Goal: Transaction & Acquisition: Purchase product/service

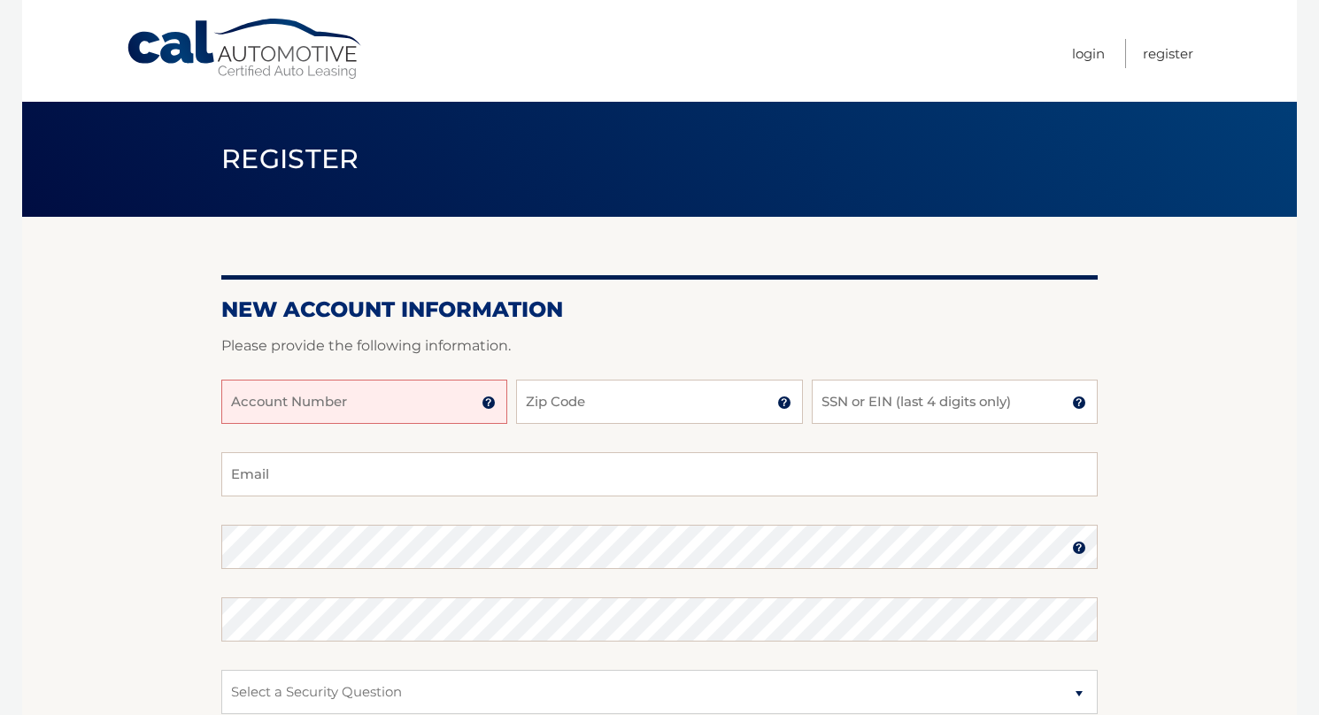
click at [426, 398] on input "Account Number" at bounding box center [364, 402] width 286 height 44
type input "44455969688"
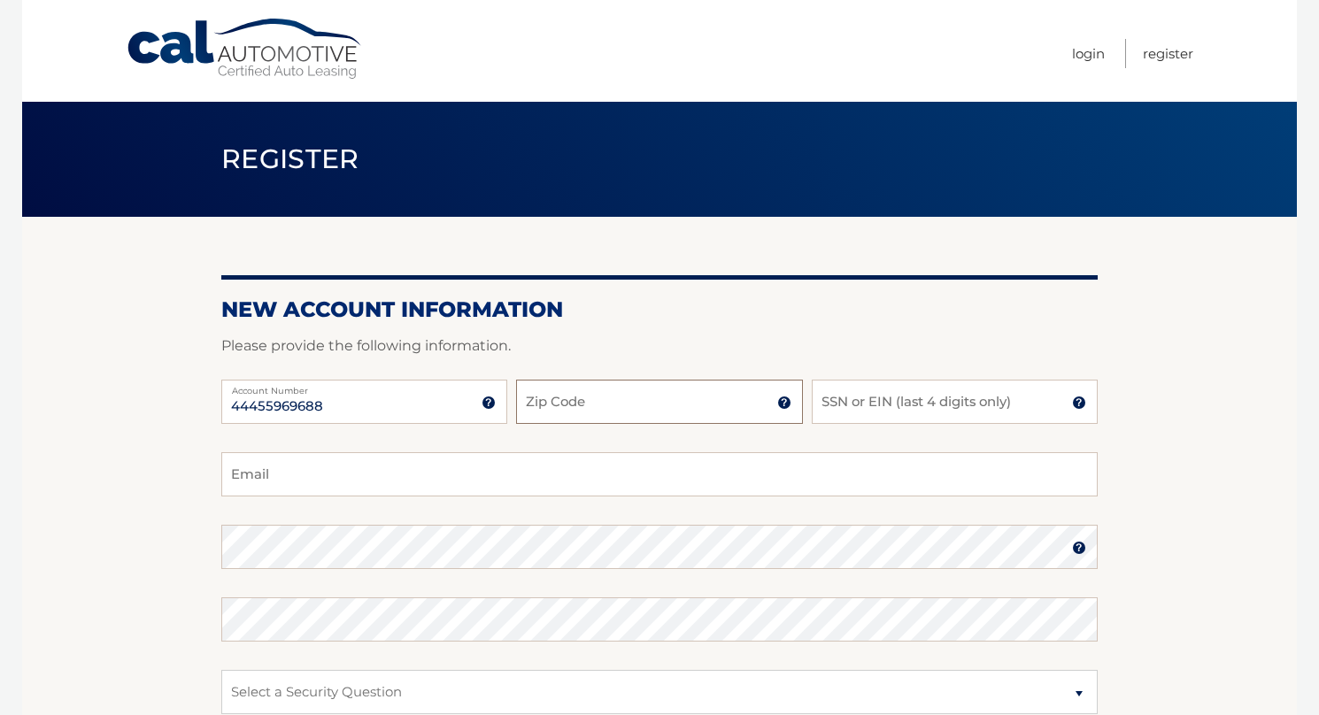
click at [621, 409] on input "Zip Code" at bounding box center [659, 402] width 286 height 44
type input "11501"
click at [880, 409] on input "SSN or EIN (last 4 digits only)" at bounding box center [955, 402] width 286 height 44
type input "5680"
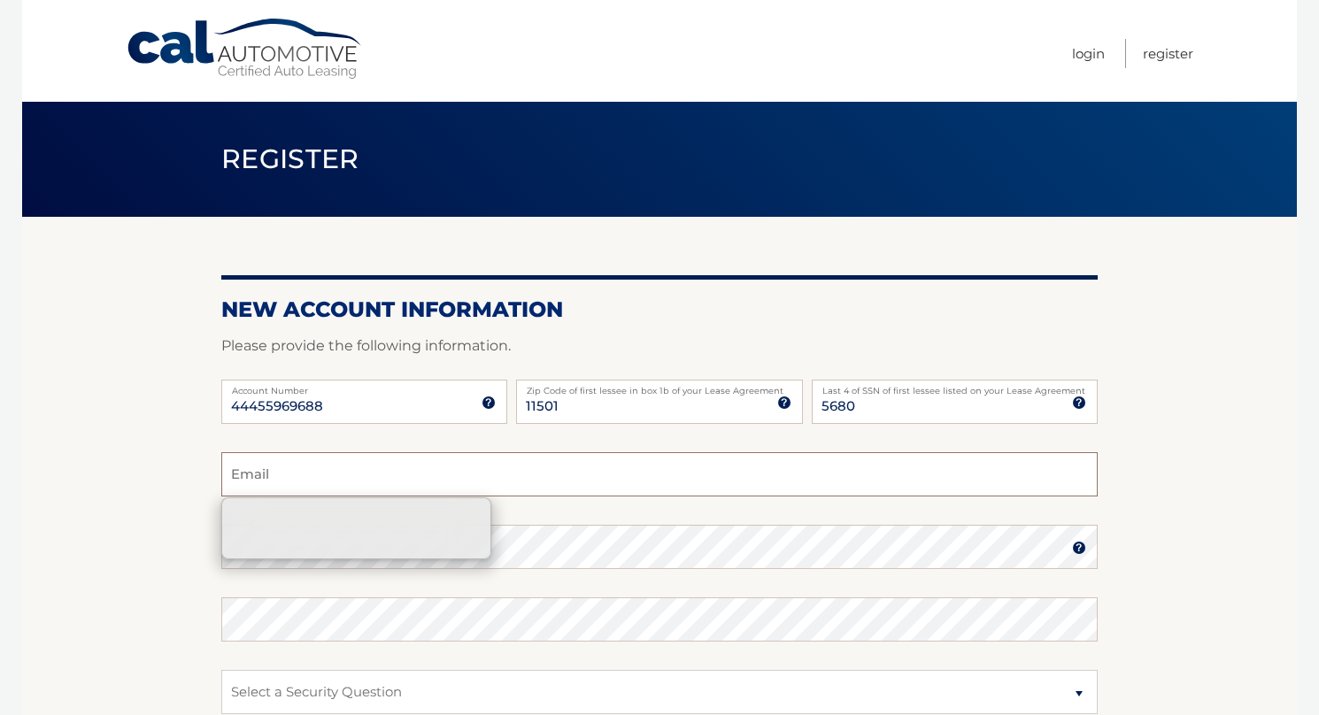
click at [720, 456] on input "Email" at bounding box center [659, 474] width 877 height 44
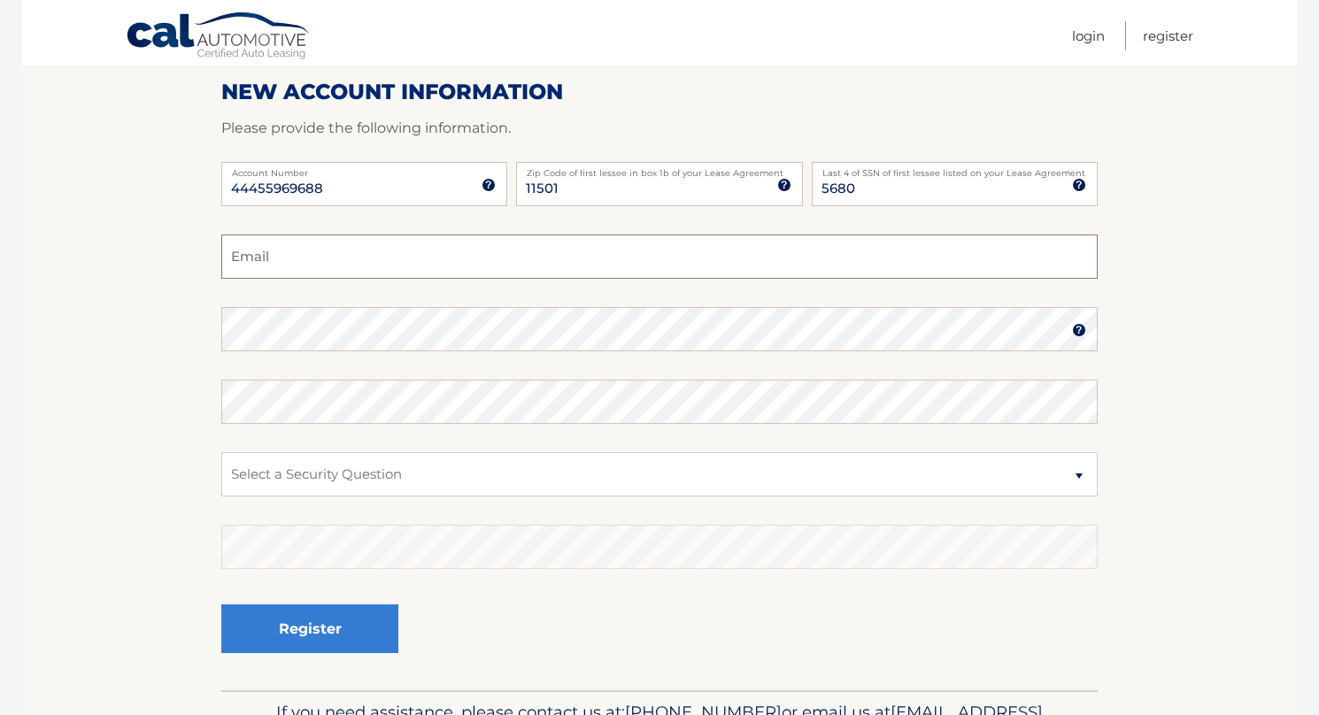
scroll to position [215, 0]
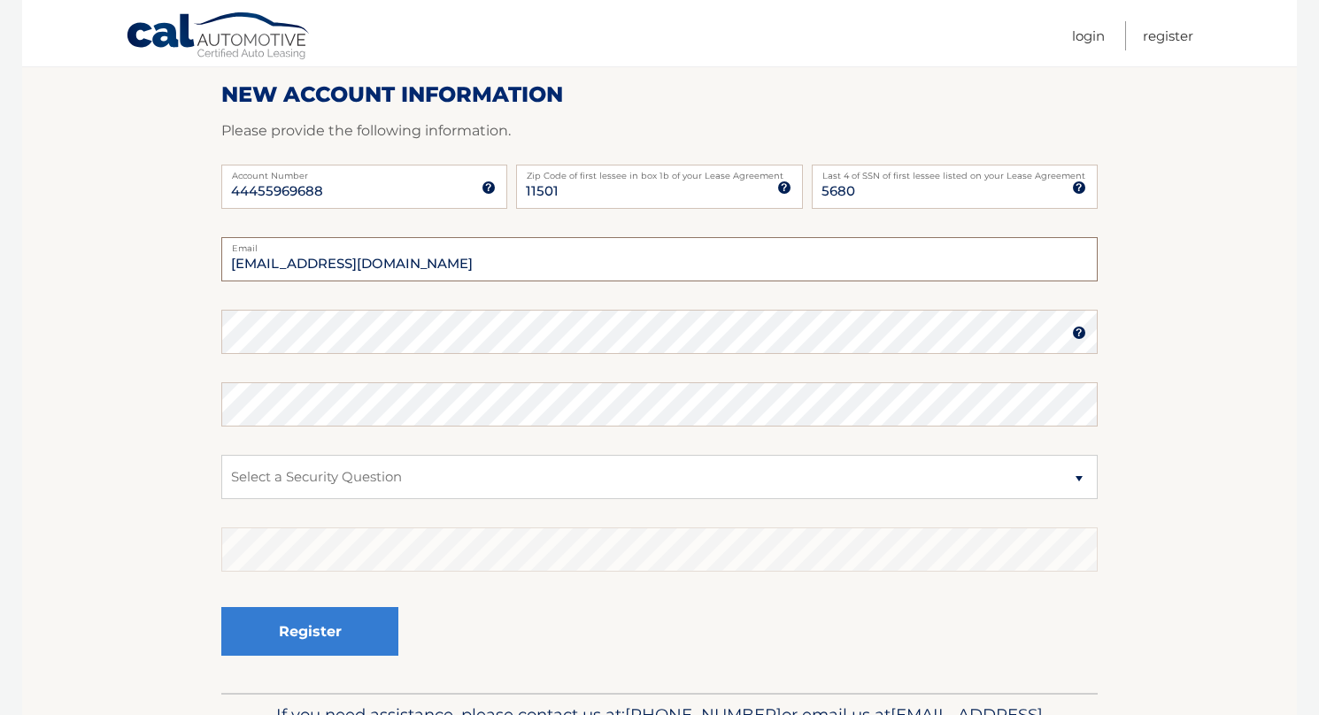
type input "Christian.Soundias@gmail.com"
click at [475, 474] on select "Select a Security Question What was the name of your elementary school? What is…" at bounding box center [659, 477] width 877 height 44
select select "2"
click at [221, 607] on button "Register" at bounding box center [309, 631] width 177 height 49
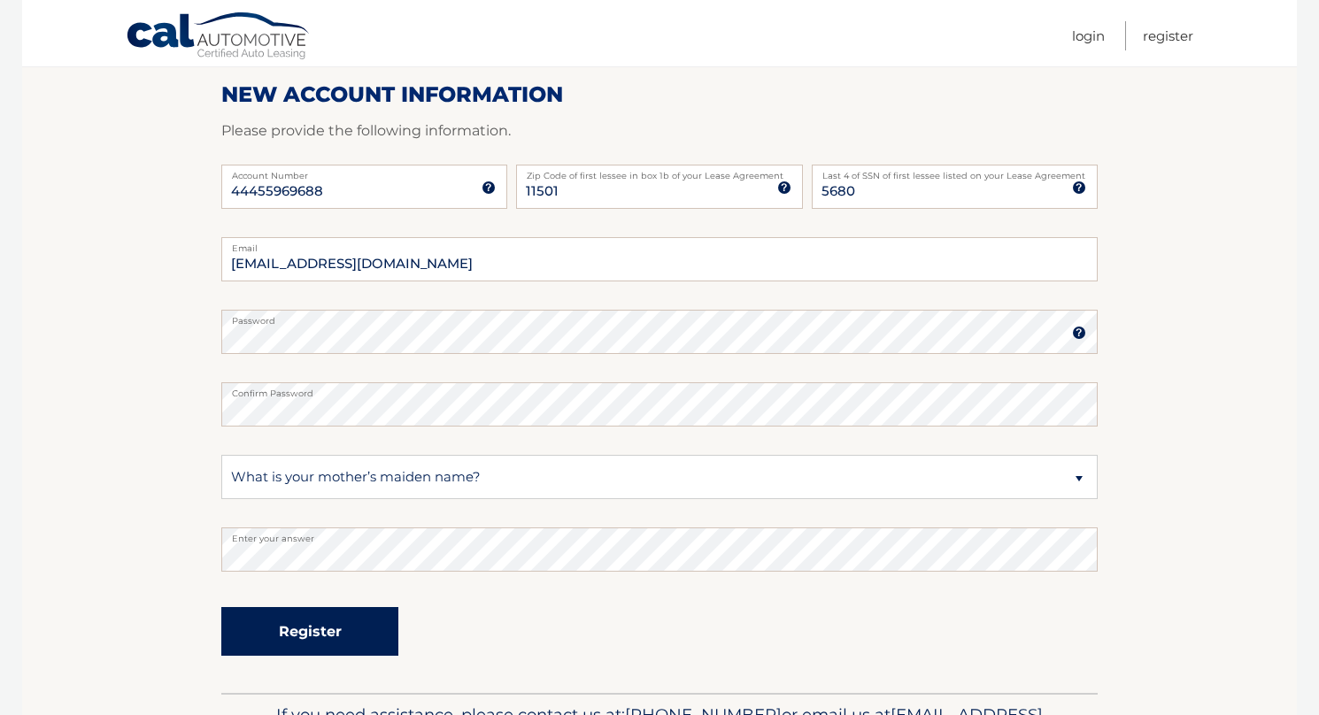
click at [342, 626] on button "Register" at bounding box center [309, 631] width 177 height 49
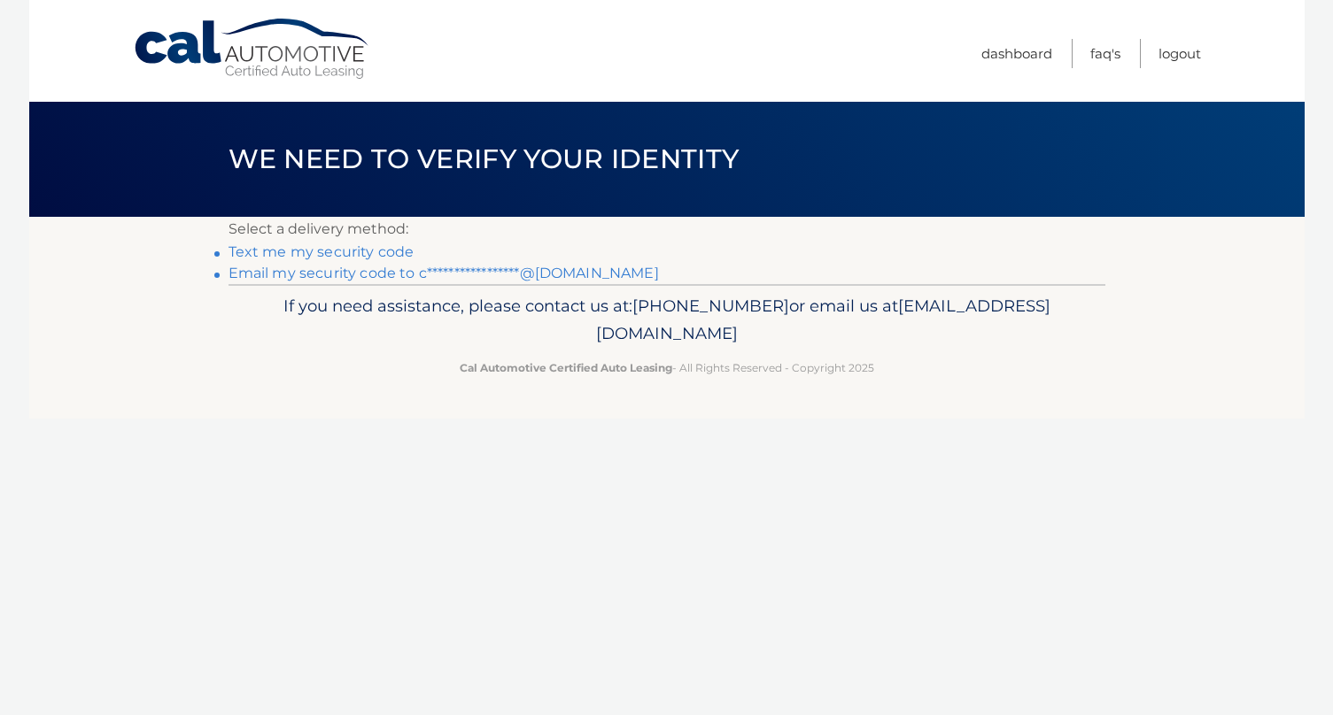
click at [378, 251] on link "Text me my security code" at bounding box center [321, 251] width 186 height 17
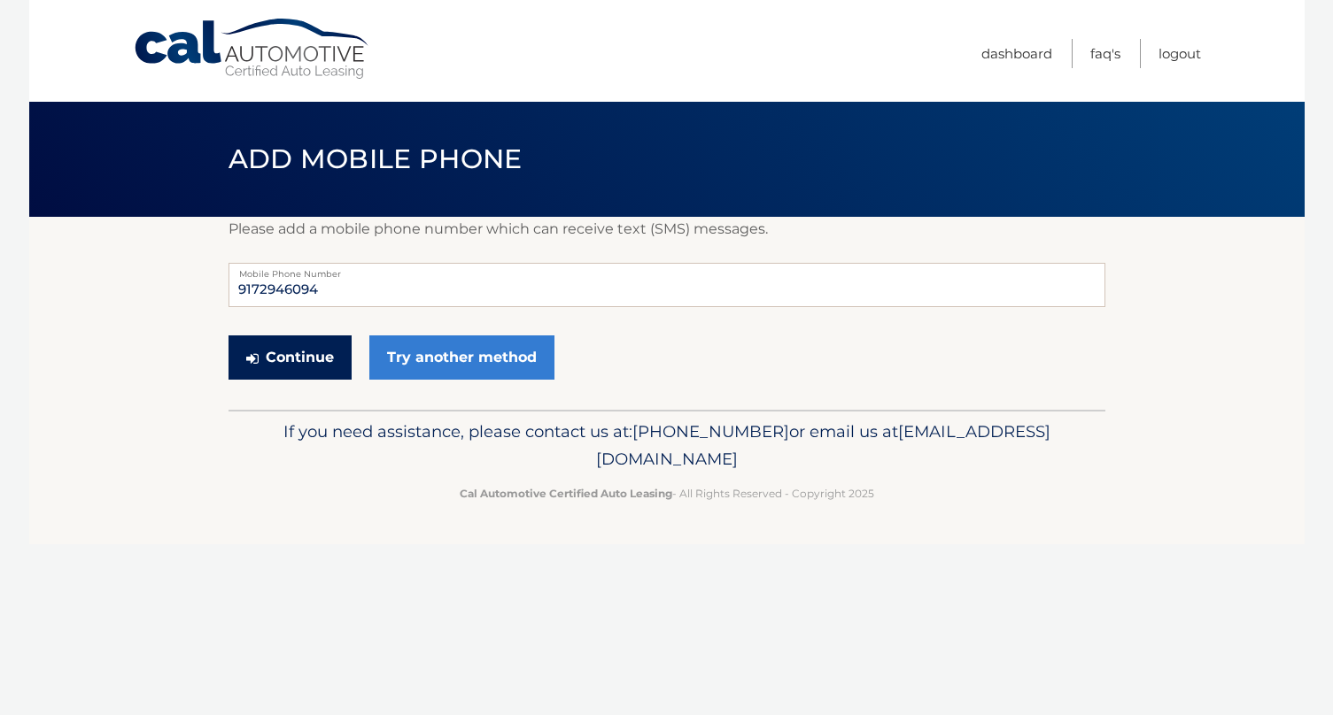
click at [322, 362] on button "Continue" at bounding box center [289, 358] width 123 height 44
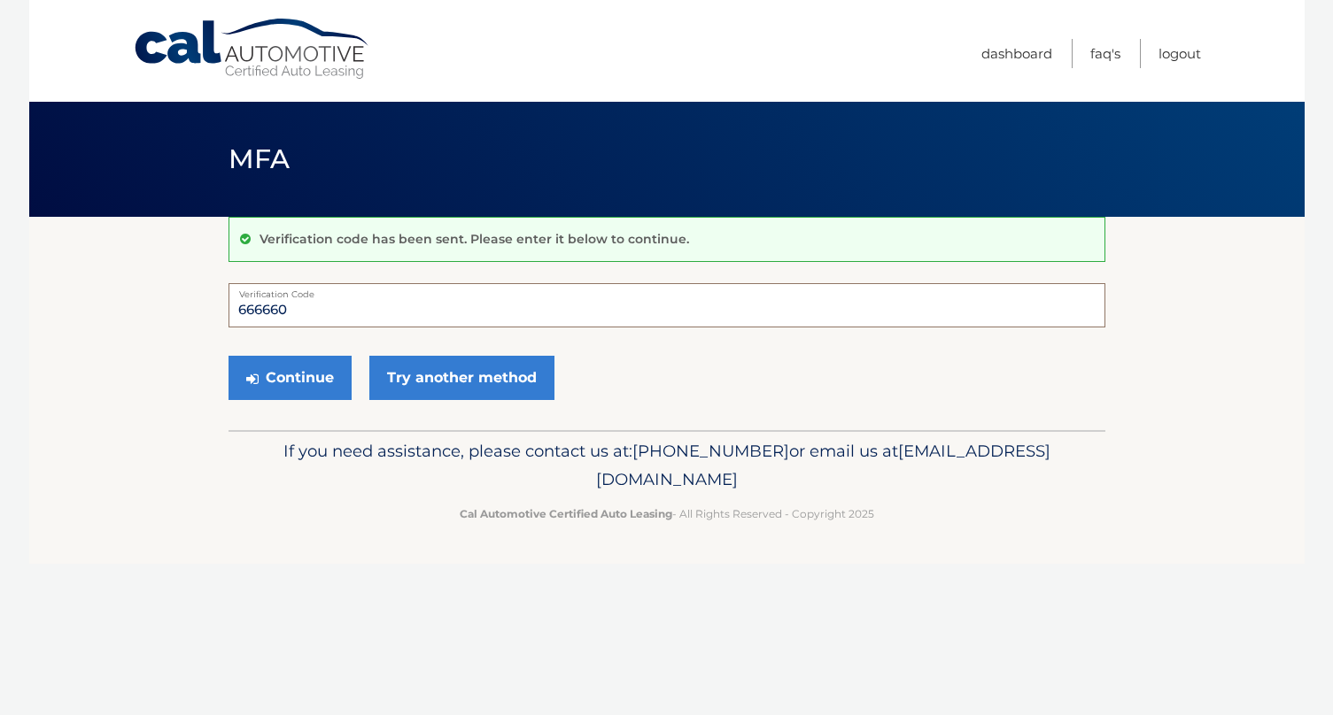
drag, startPoint x: 296, startPoint y: 313, endPoint x: 165, endPoint y: 317, distance: 131.1
click at [165, 317] on section "Verification code has been sent. Please enter it below to continue. 666660 Veri…" at bounding box center [666, 323] width 1275 height 213
type input "666660"
click at [308, 372] on button "Continue" at bounding box center [289, 378] width 123 height 44
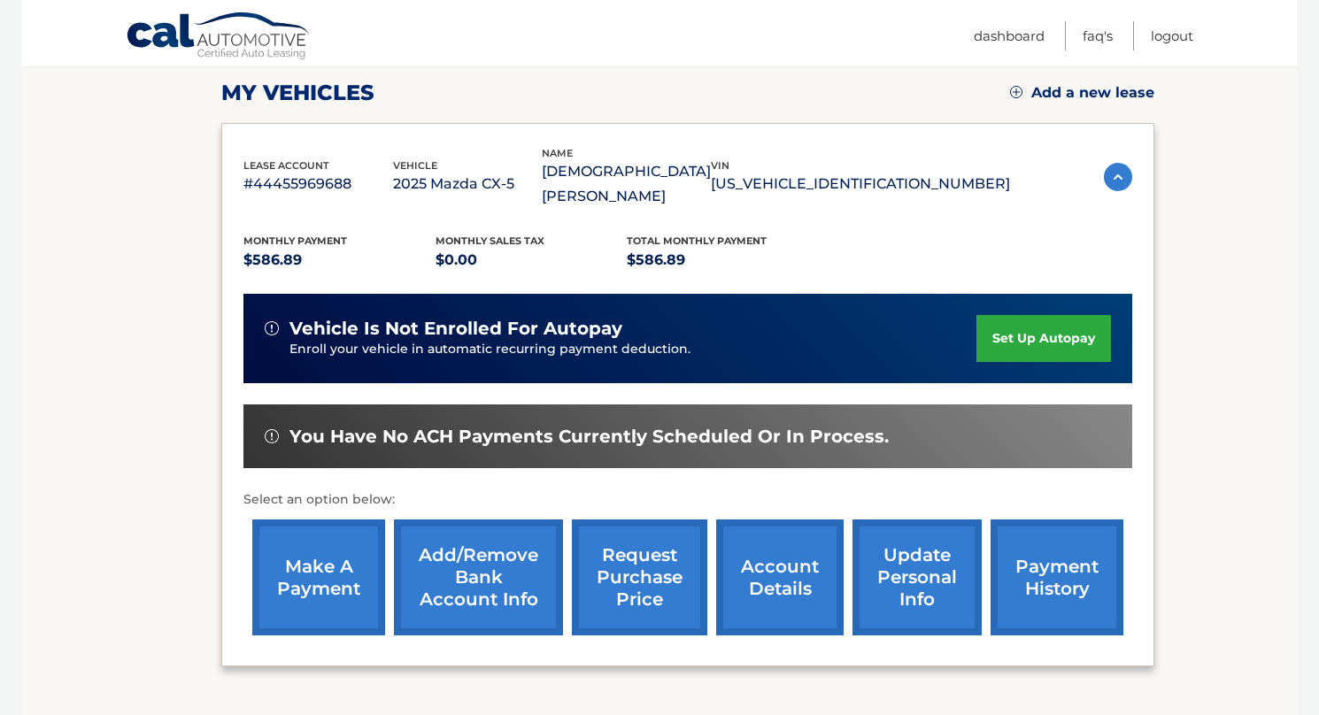
scroll to position [260, 0]
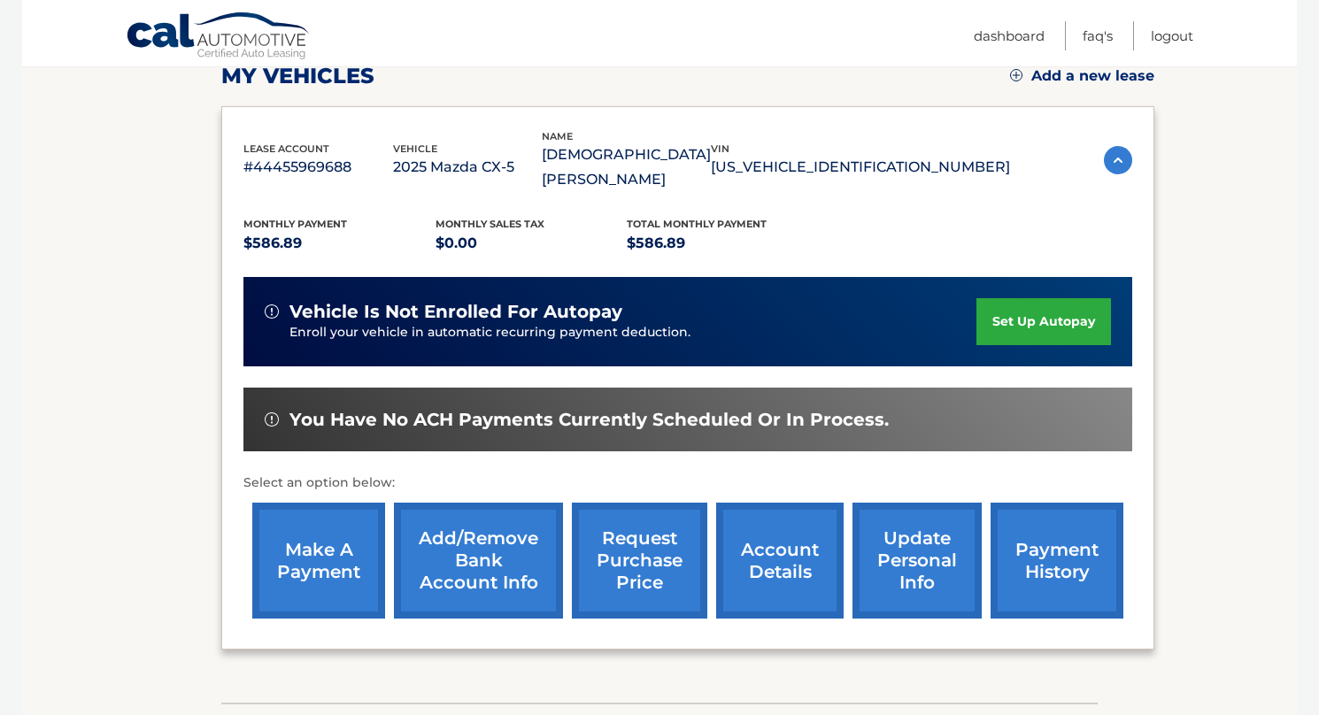
click at [322, 508] on link "make a payment" at bounding box center [318, 561] width 133 height 116
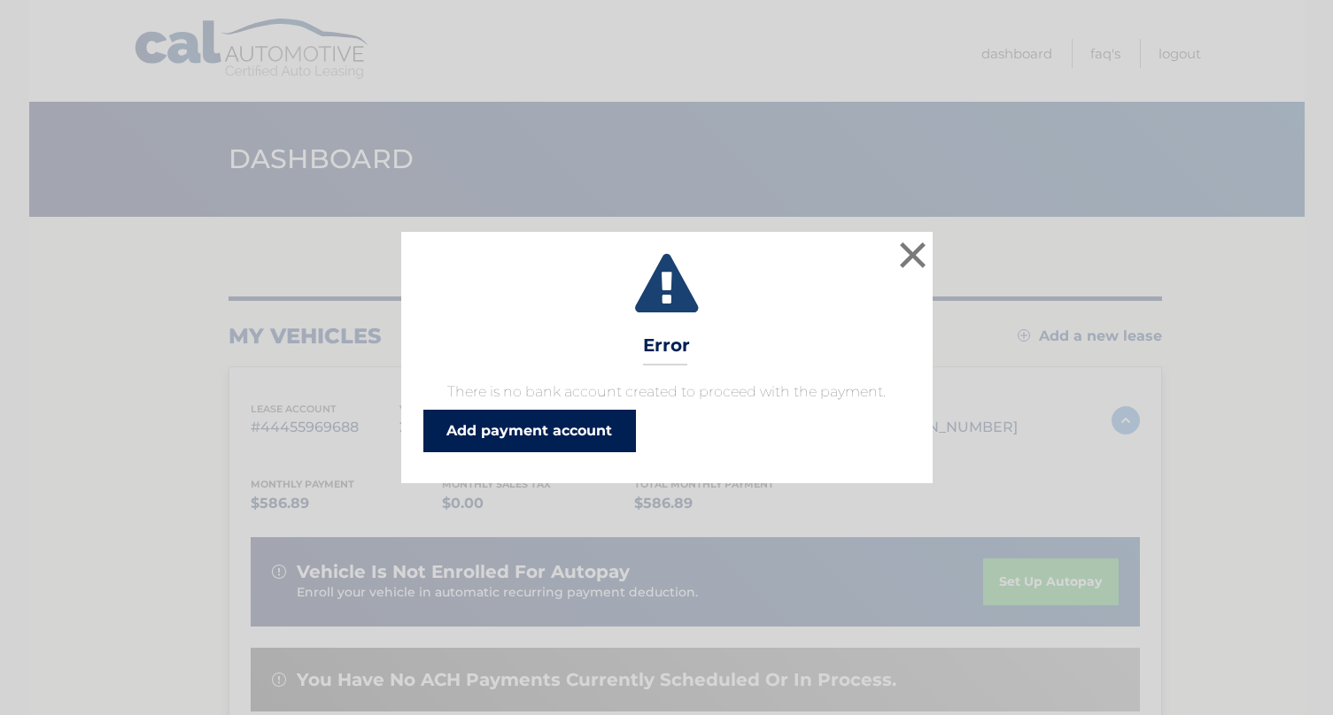
click at [551, 447] on link "Add payment account" at bounding box center [529, 431] width 213 height 43
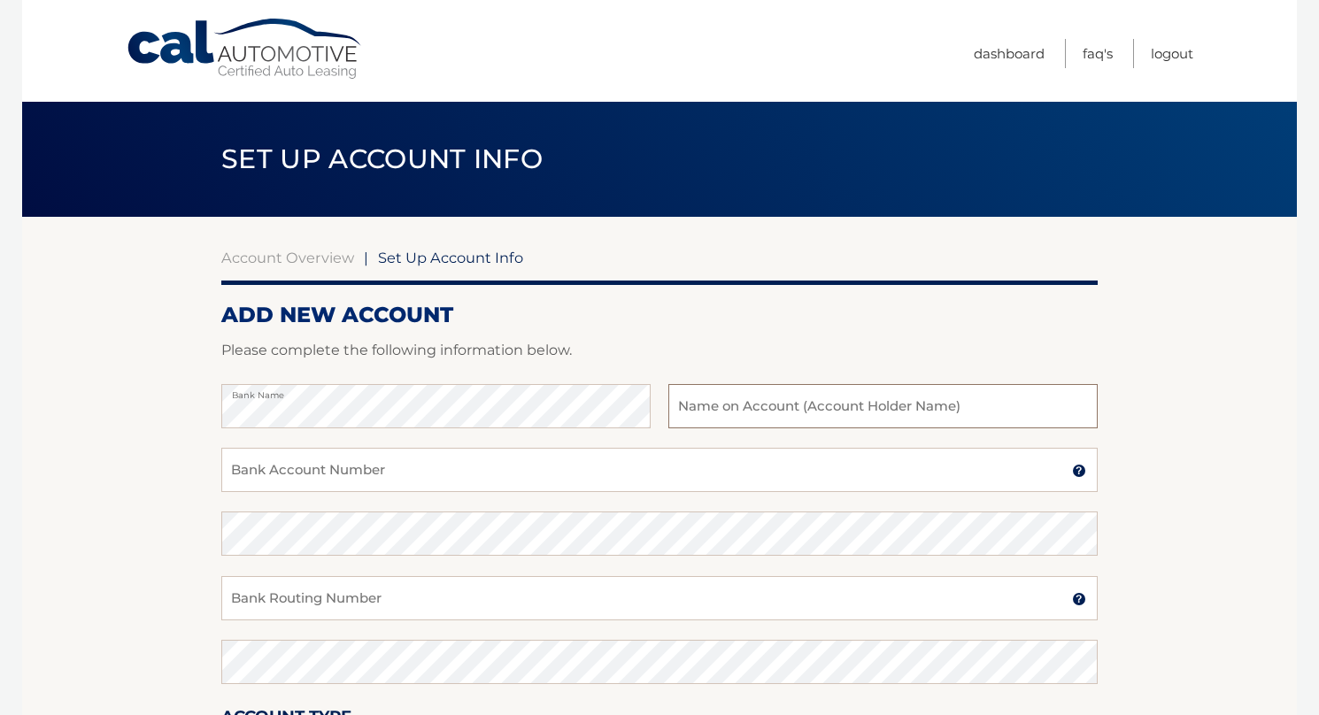
click at [922, 406] on input "text" at bounding box center [882, 406] width 429 height 44
type input "[DEMOGRAPHIC_DATA][PERSON_NAME]"
click at [618, 474] on input "Bank Account Number" at bounding box center [659, 470] width 877 height 44
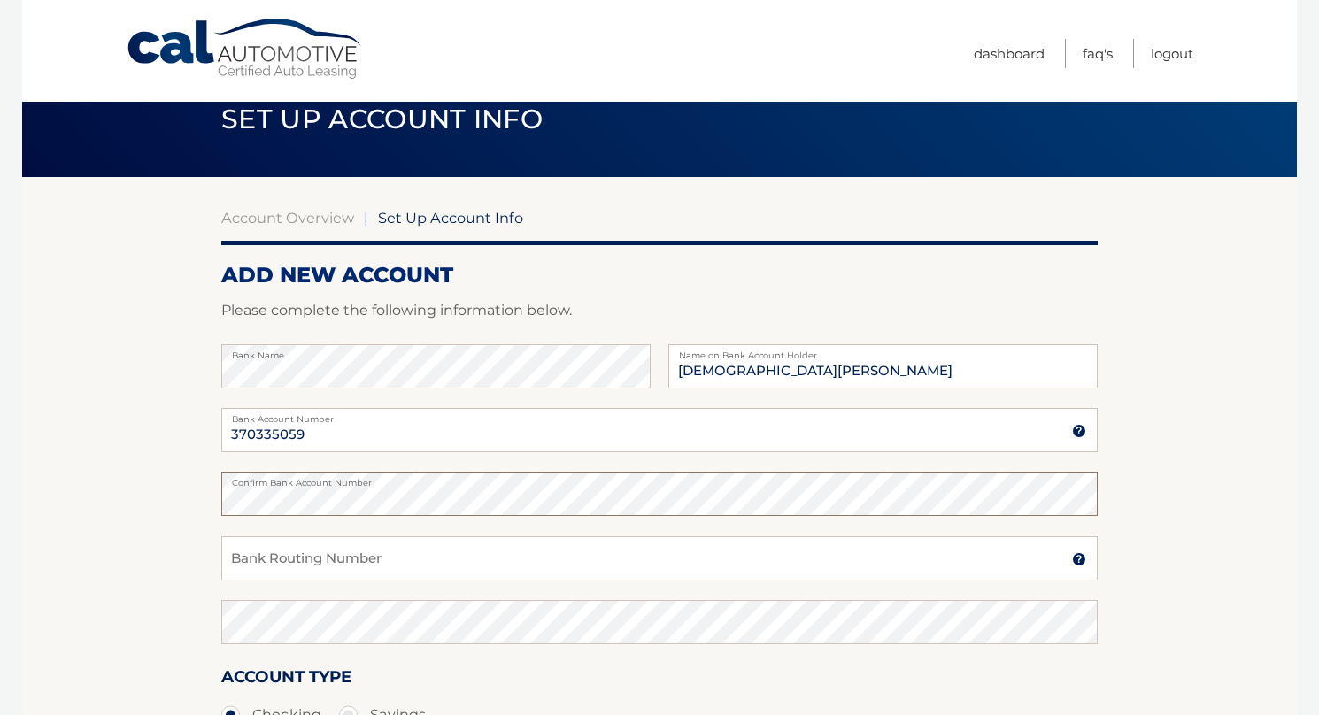
scroll to position [68, 0]
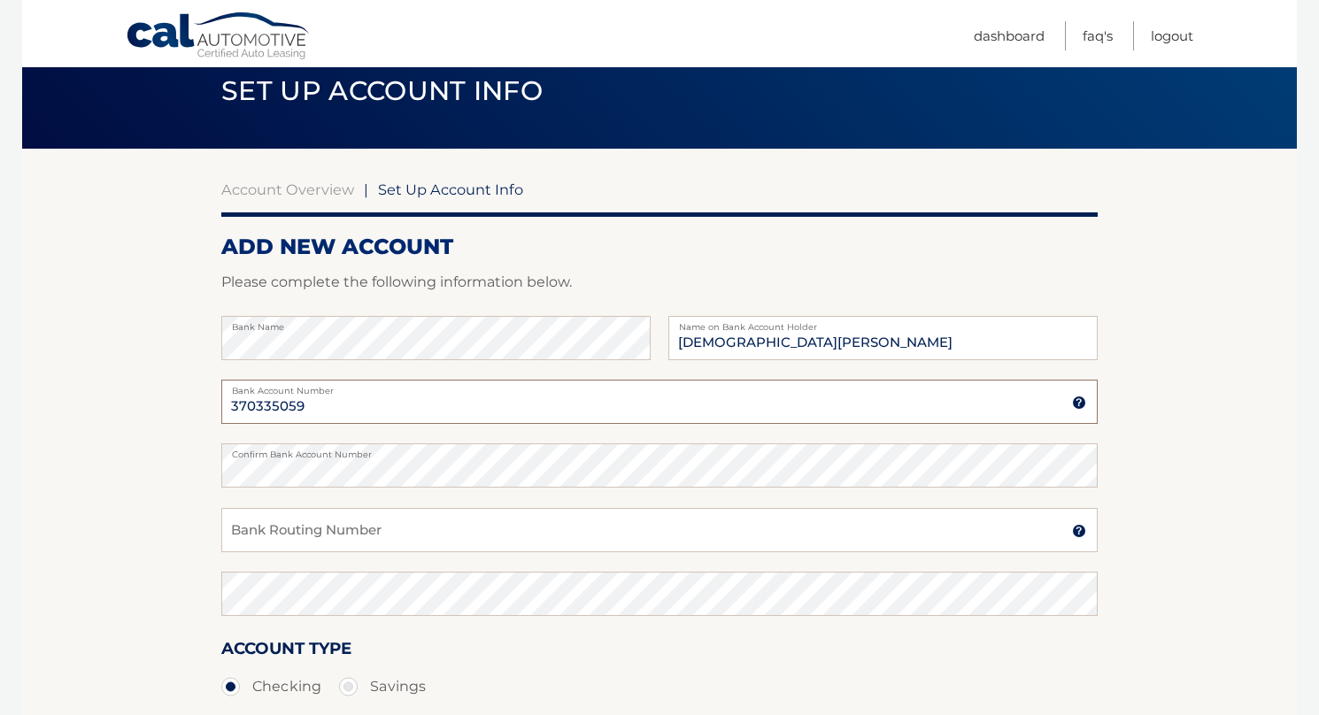
click at [262, 409] on input "370335059" at bounding box center [659, 402] width 877 height 44
drag, startPoint x: 352, startPoint y: 409, endPoint x: 111, endPoint y: 409, distance: 241.7
click at [110, 409] on section "Account Overview | Set Up Account Info ADD NEW ACCOUNT Please complete the foll…" at bounding box center [659, 487] width 1275 height 676
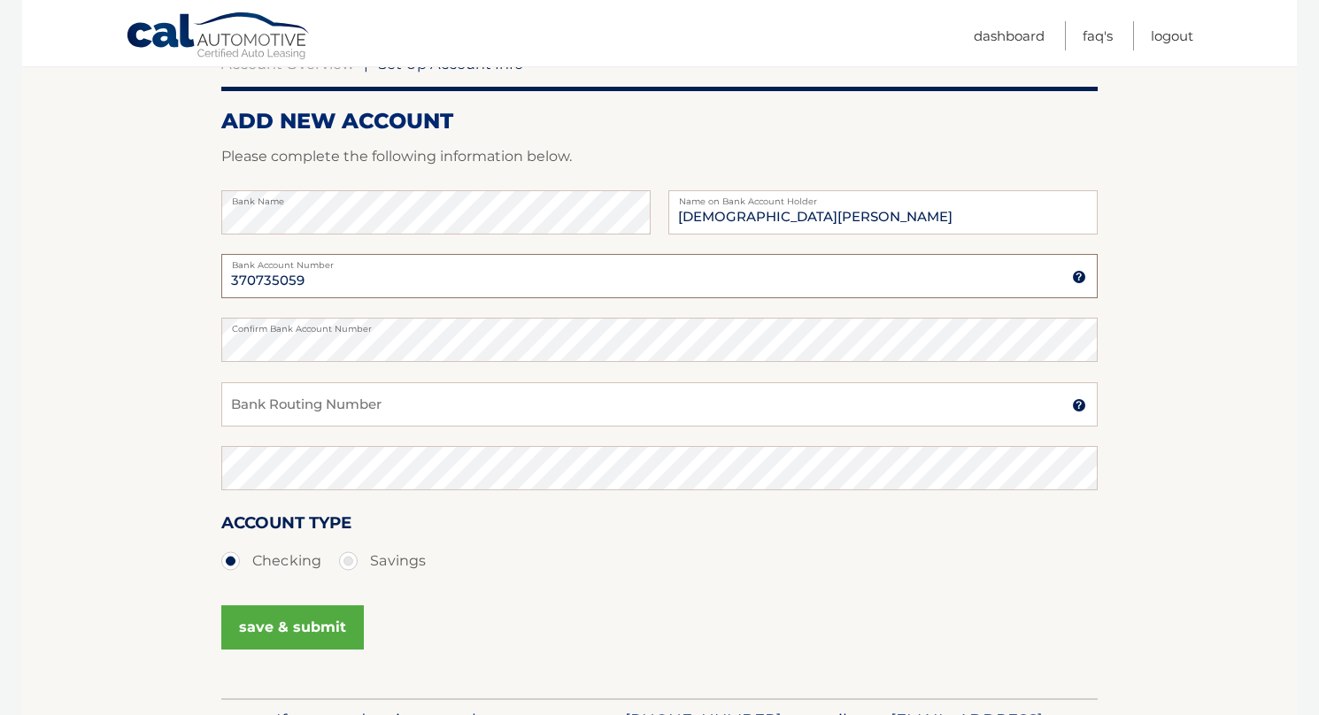
scroll to position [205, 0]
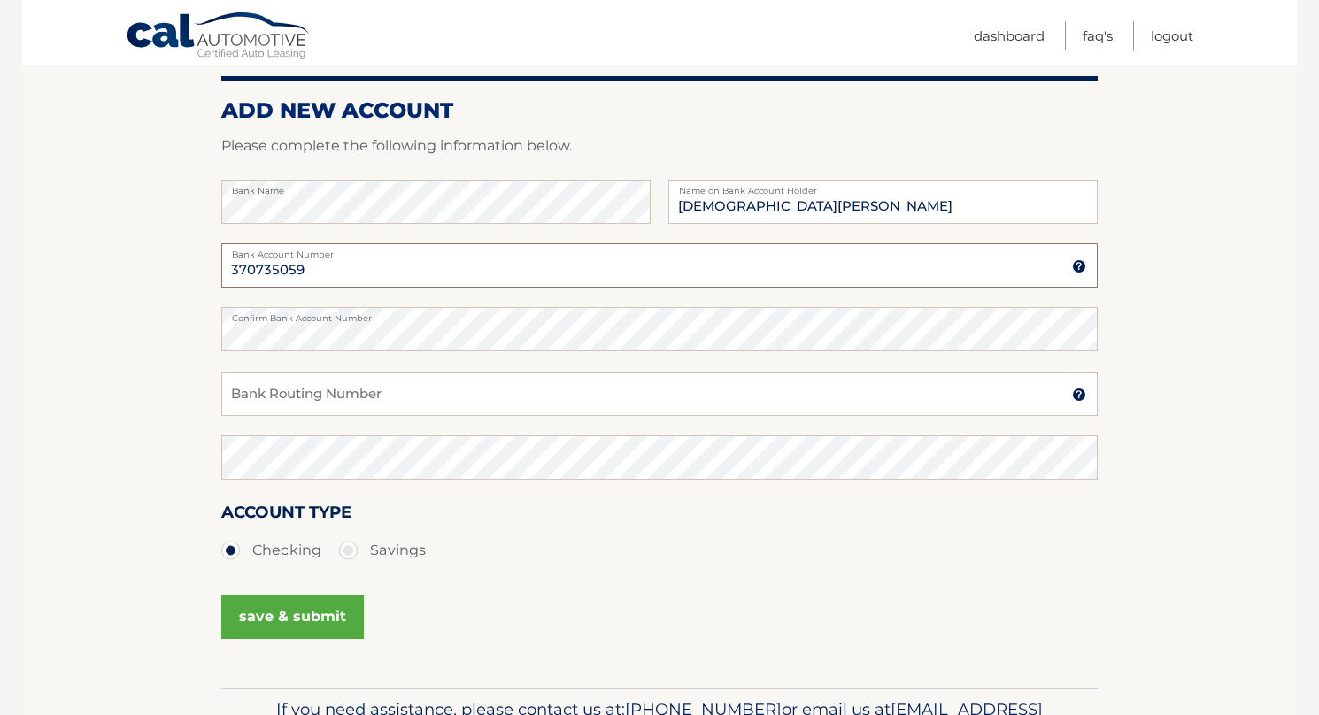
type input "370735059"
click at [274, 394] on input "Bank Routing Number" at bounding box center [659, 394] width 877 height 44
type input "021000021"
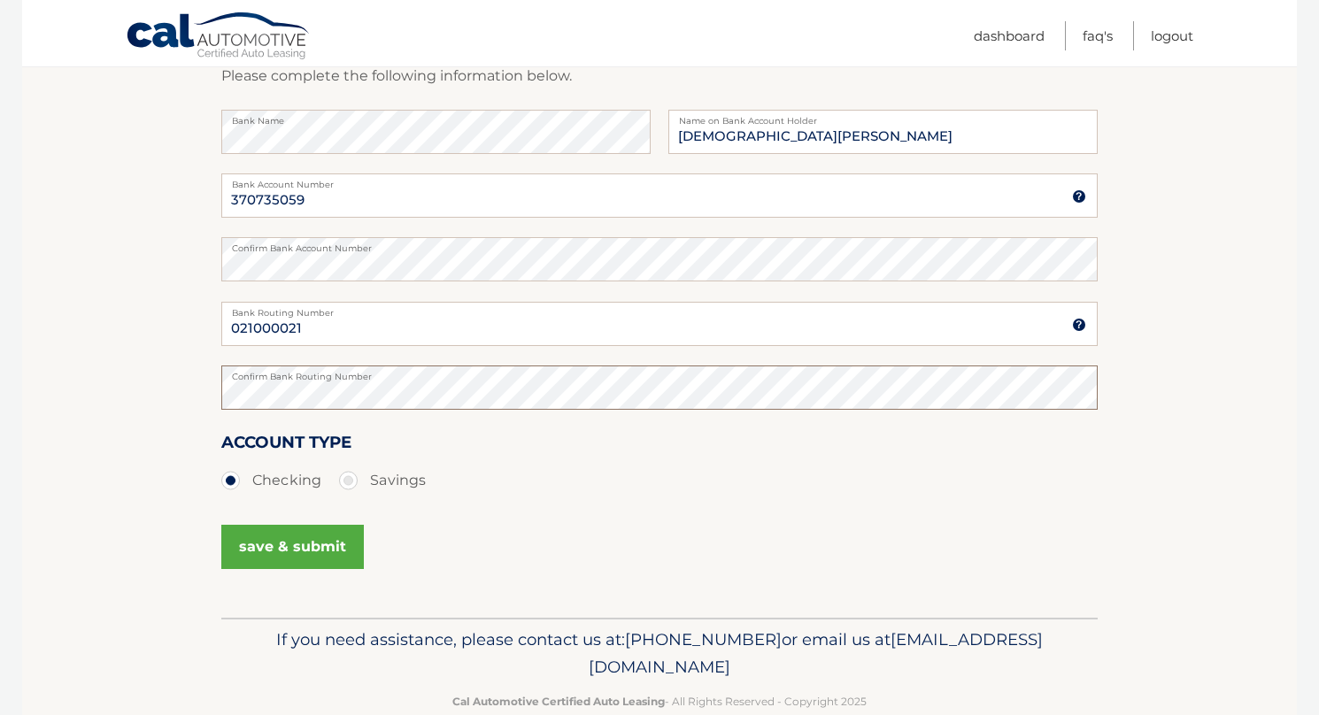
scroll to position [276, 0]
click at [266, 544] on button "save & submit" at bounding box center [292, 545] width 143 height 44
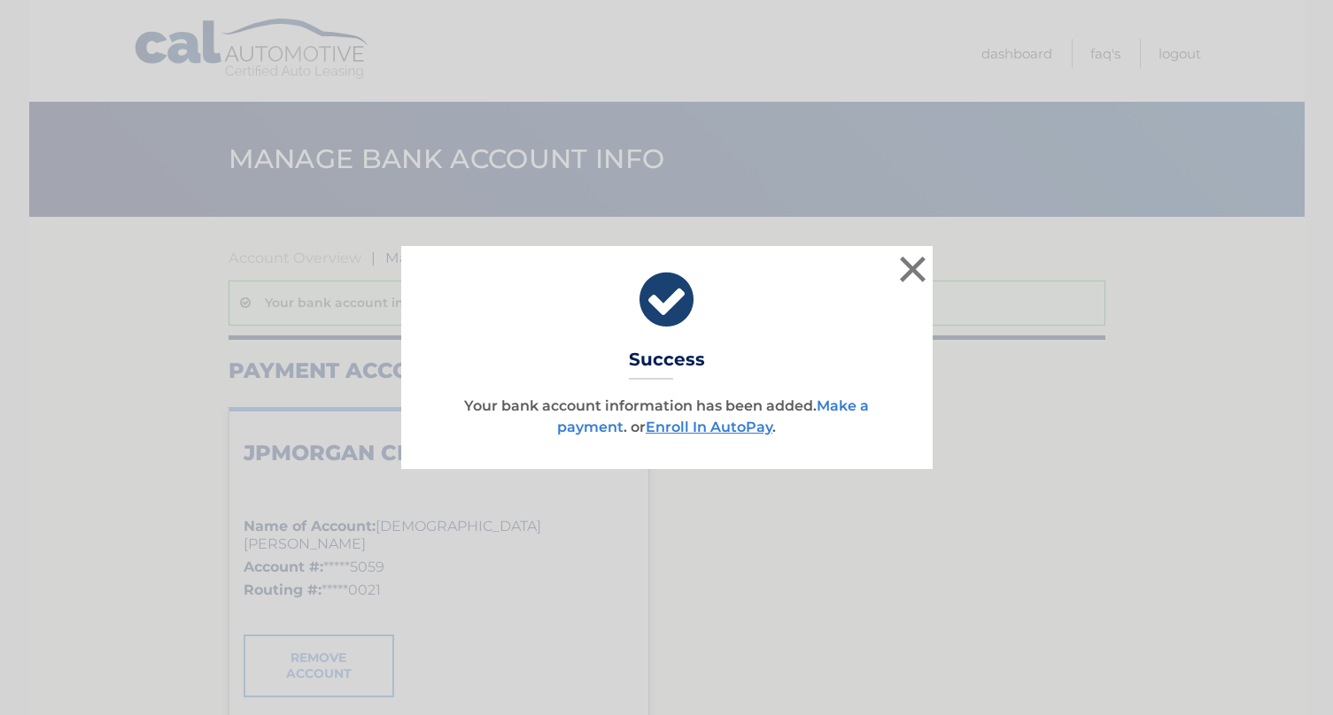
click at [839, 401] on link "Make a payment" at bounding box center [713, 417] width 312 height 38
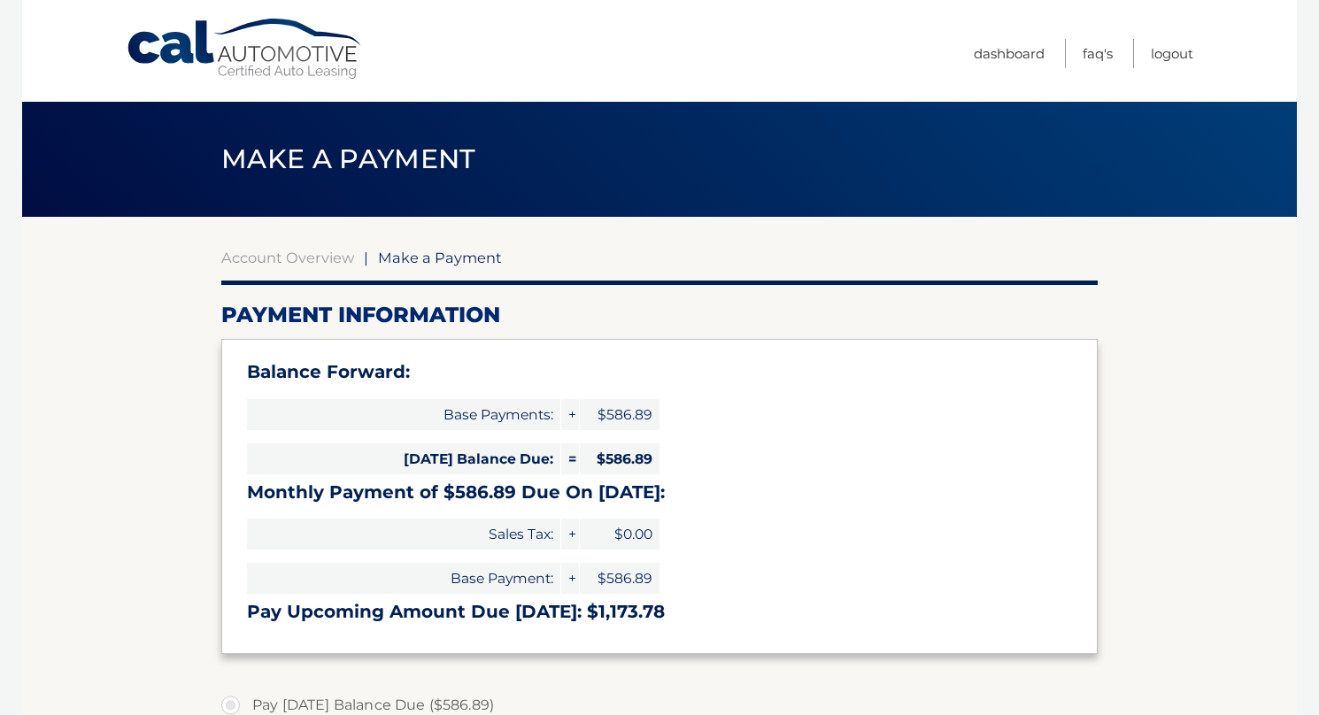
select select "NTM0MDE1ZWYtYWI3ZS00OWI5LThmZTEtNjU1YWFjZTgxNjBm"
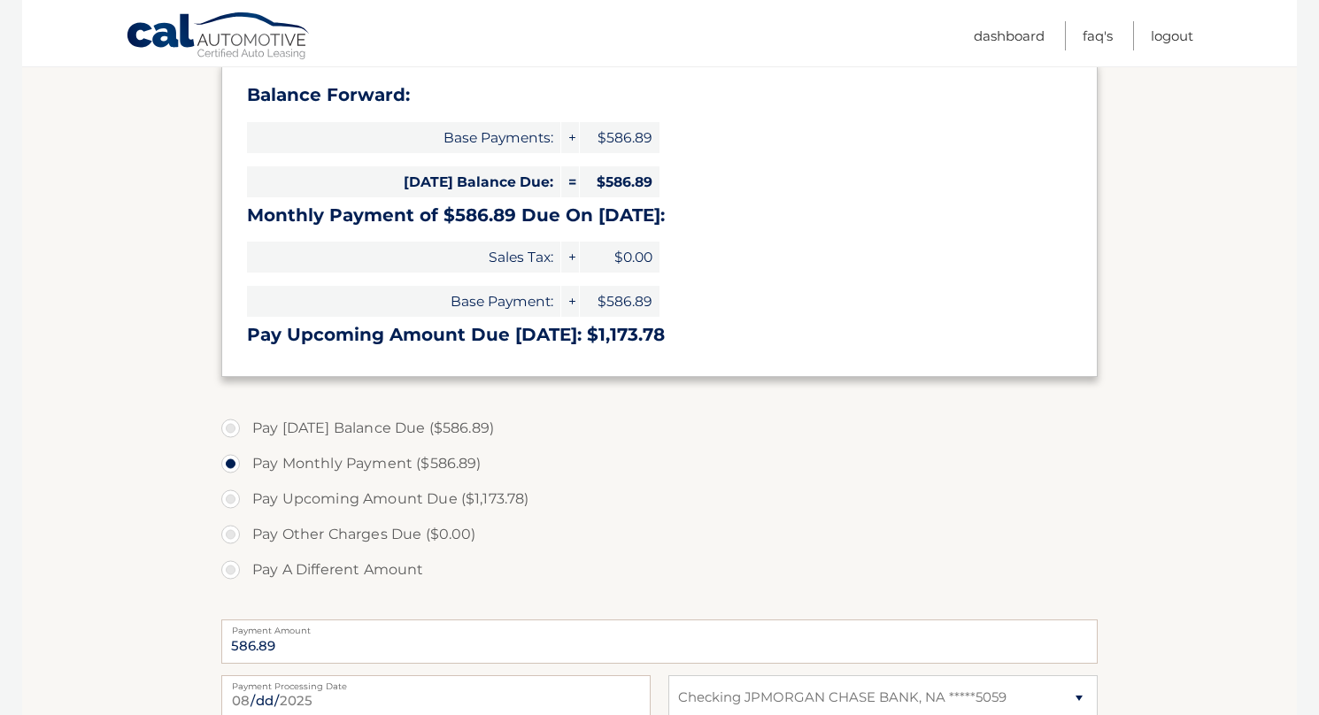
scroll to position [273, 0]
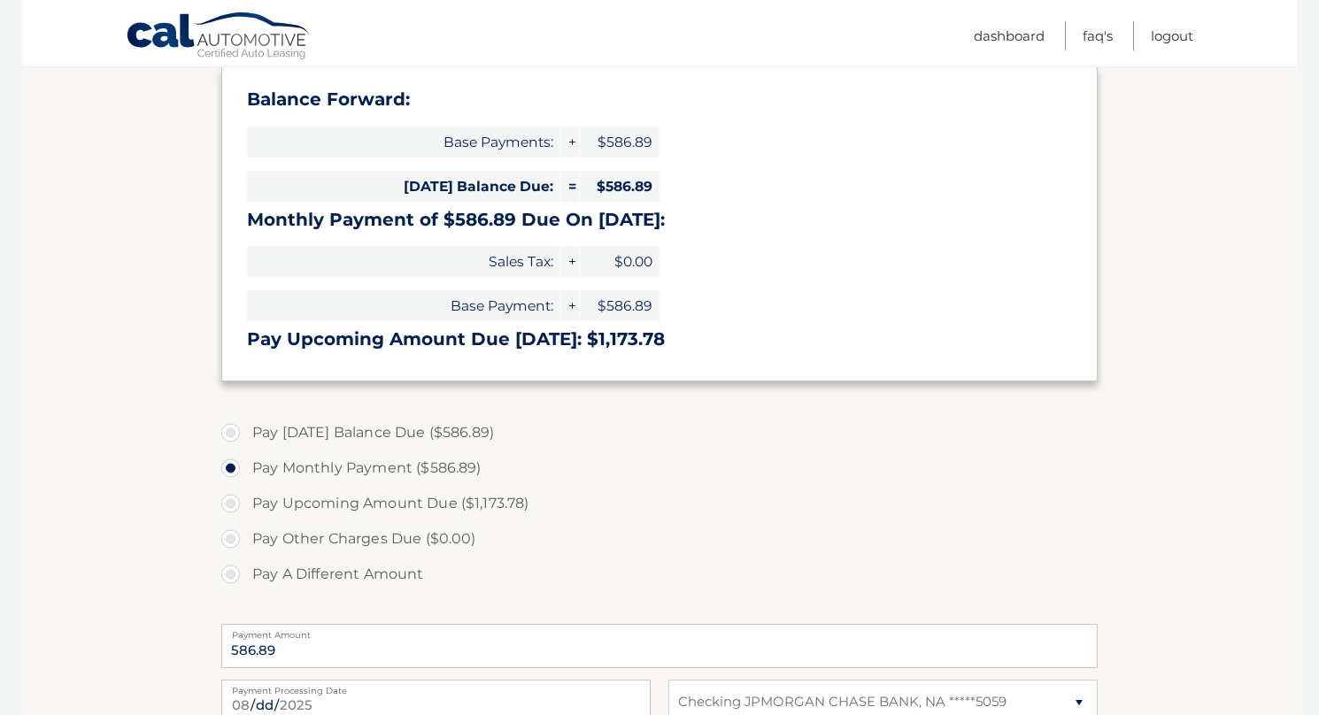
click at [419, 440] on label "Pay [DATE] Balance Due ($586.89)" at bounding box center [659, 432] width 877 height 35
click at [246, 440] on input "Pay [DATE] Balance Due ($586.89)" at bounding box center [237, 429] width 18 height 28
radio input "true"
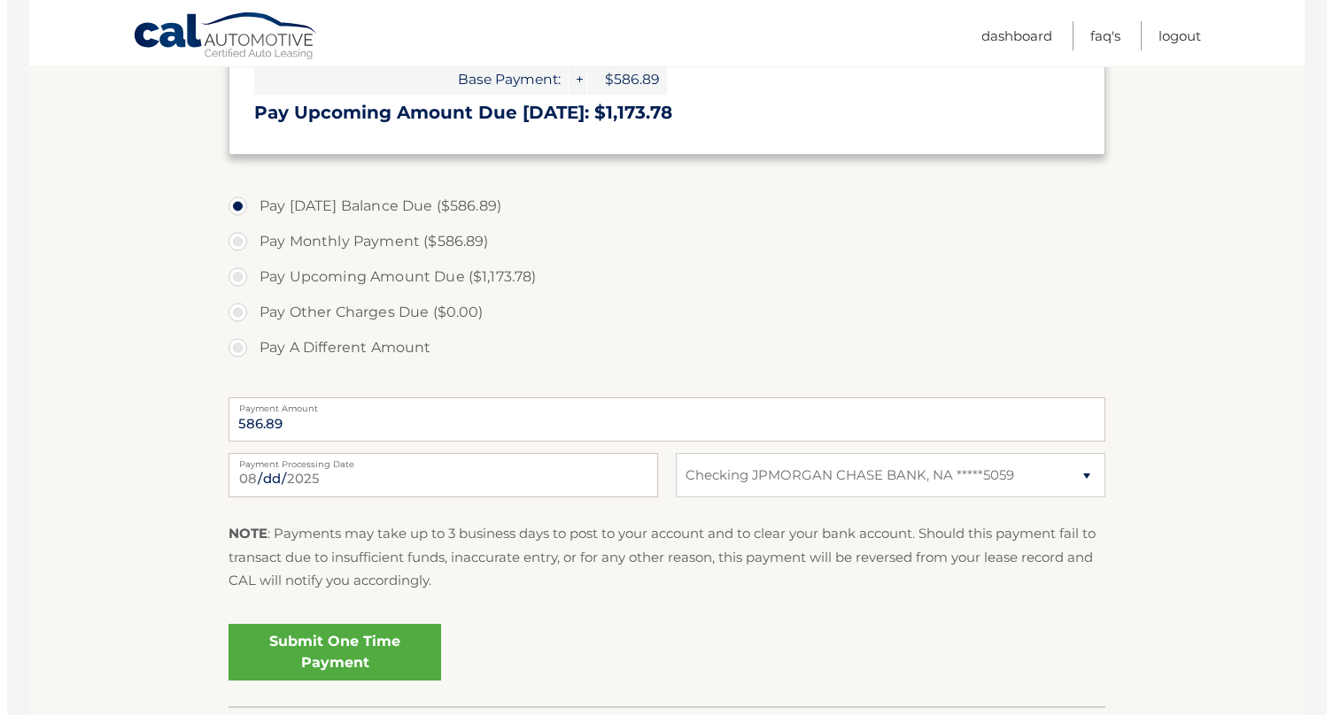
scroll to position [556, 0]
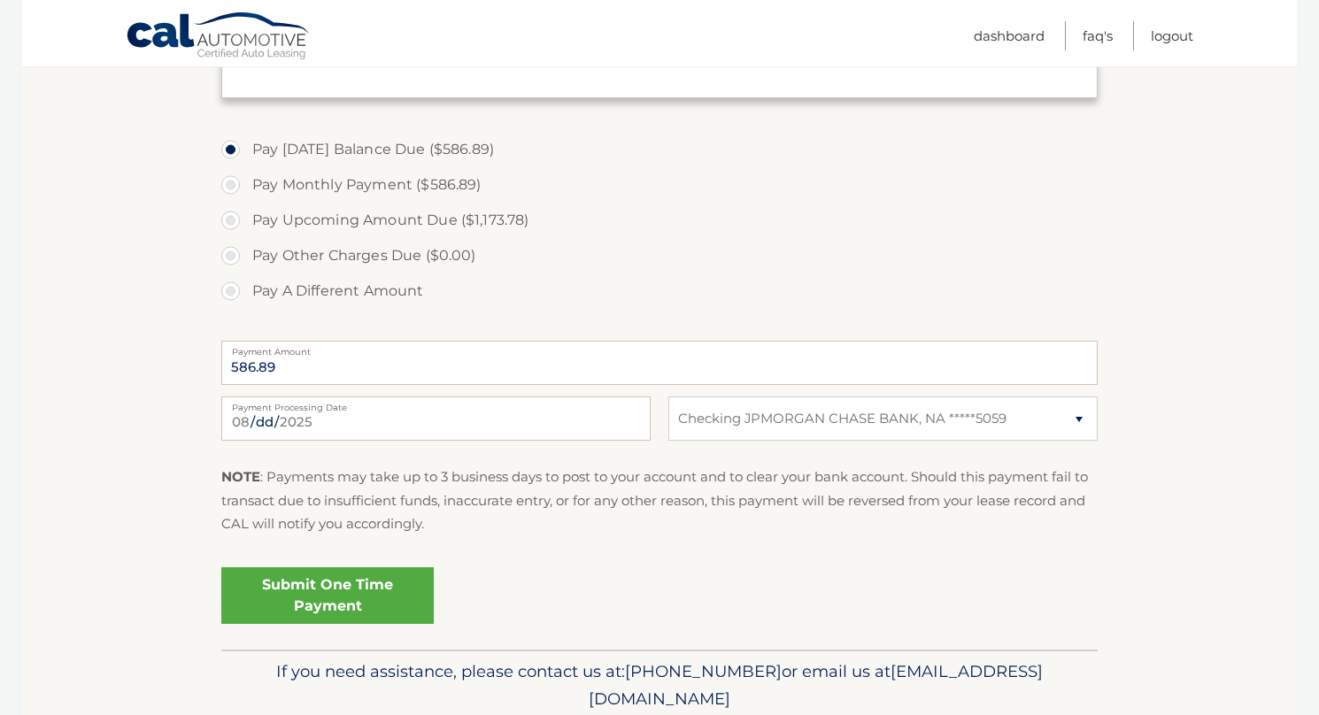
click at [349, 598] on link "Submit One Time Payment" at bounding box center [327, 596] width 213 height 57
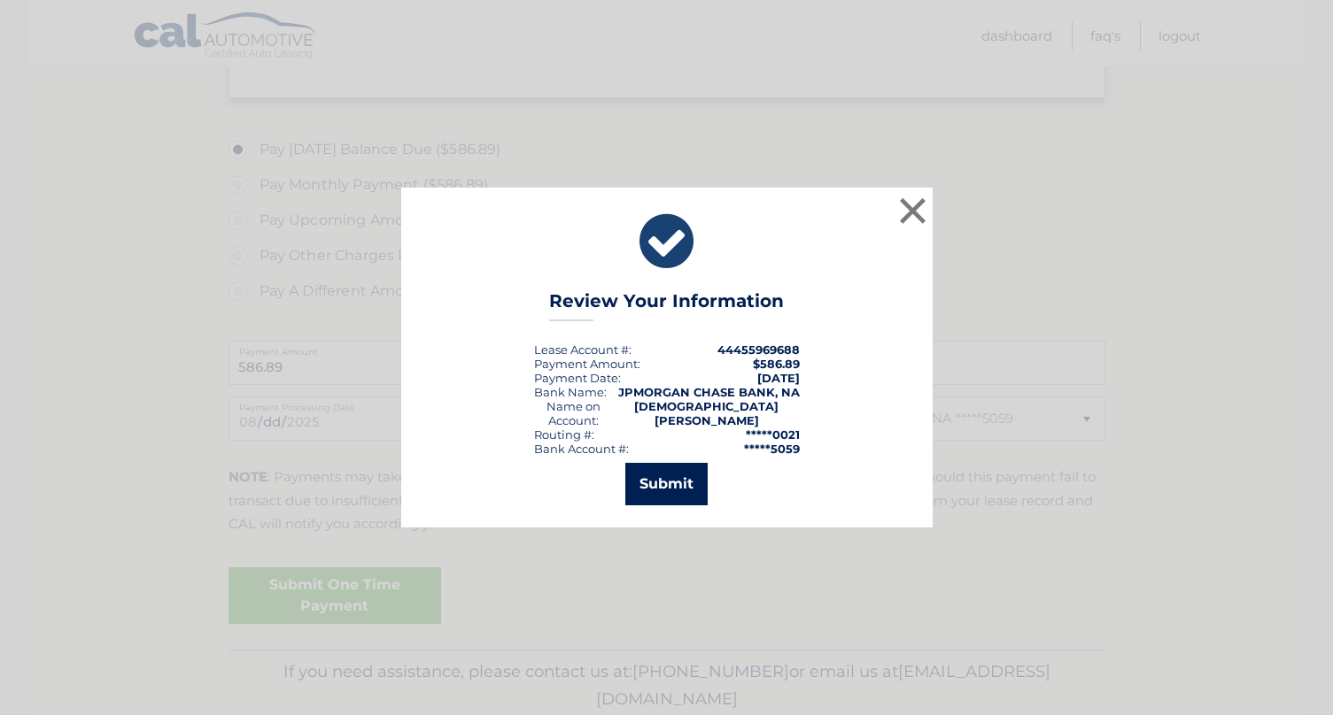
click at [650, 483] on button "Submit" at bounding box center [666, 484] width 82 height 43
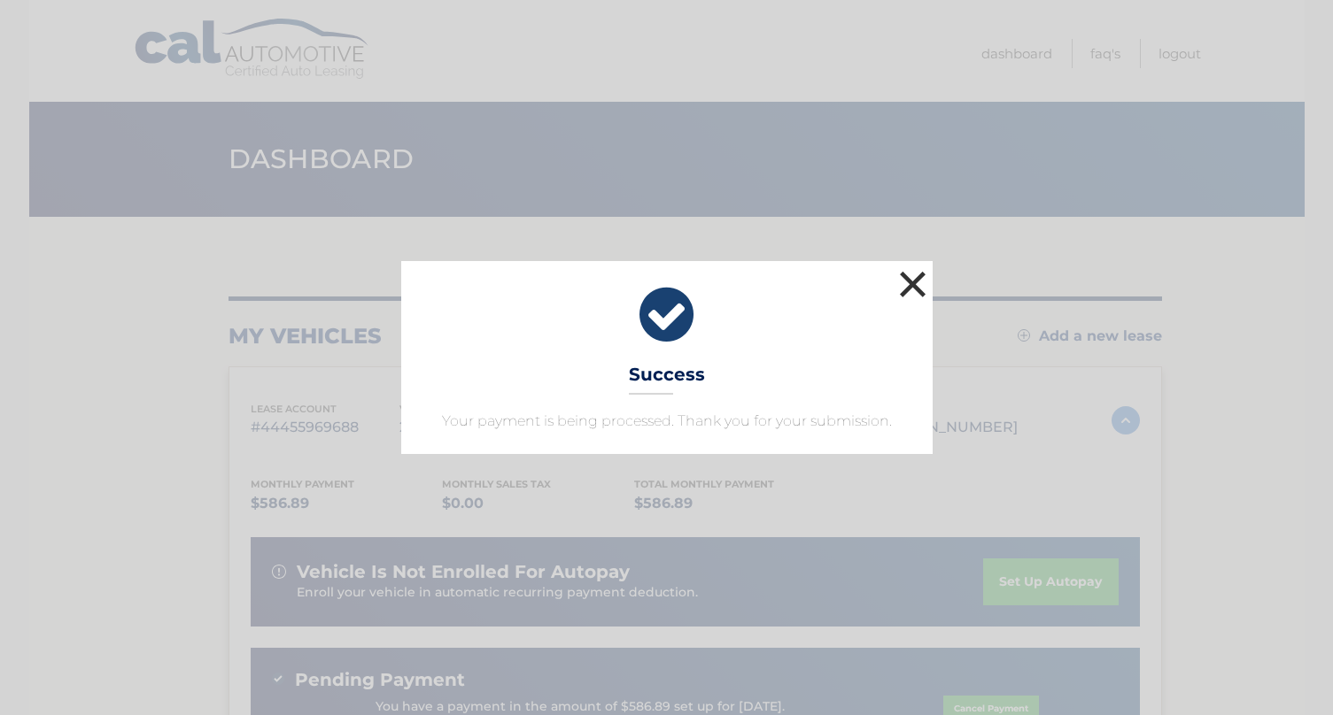
click at [916, 286] on button "×" at bounding box center [912, 284] width 35 height 35
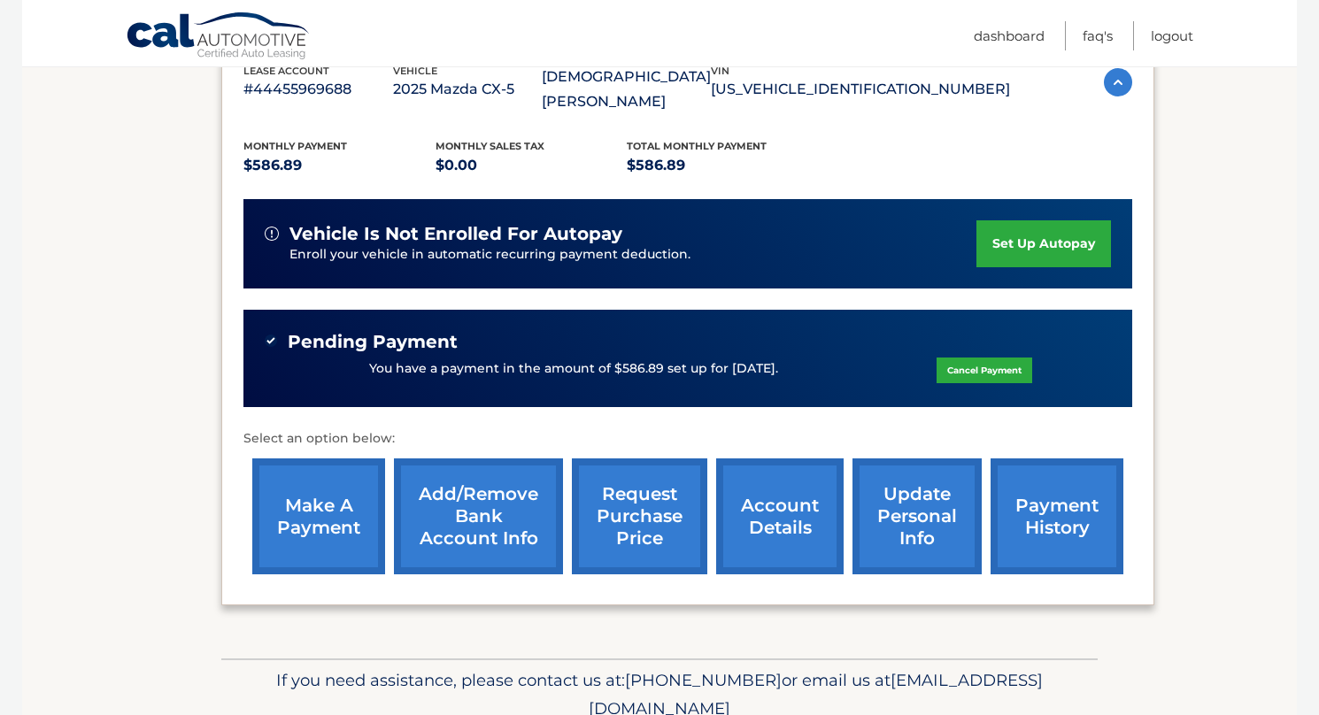
scroll to position [390, 0]
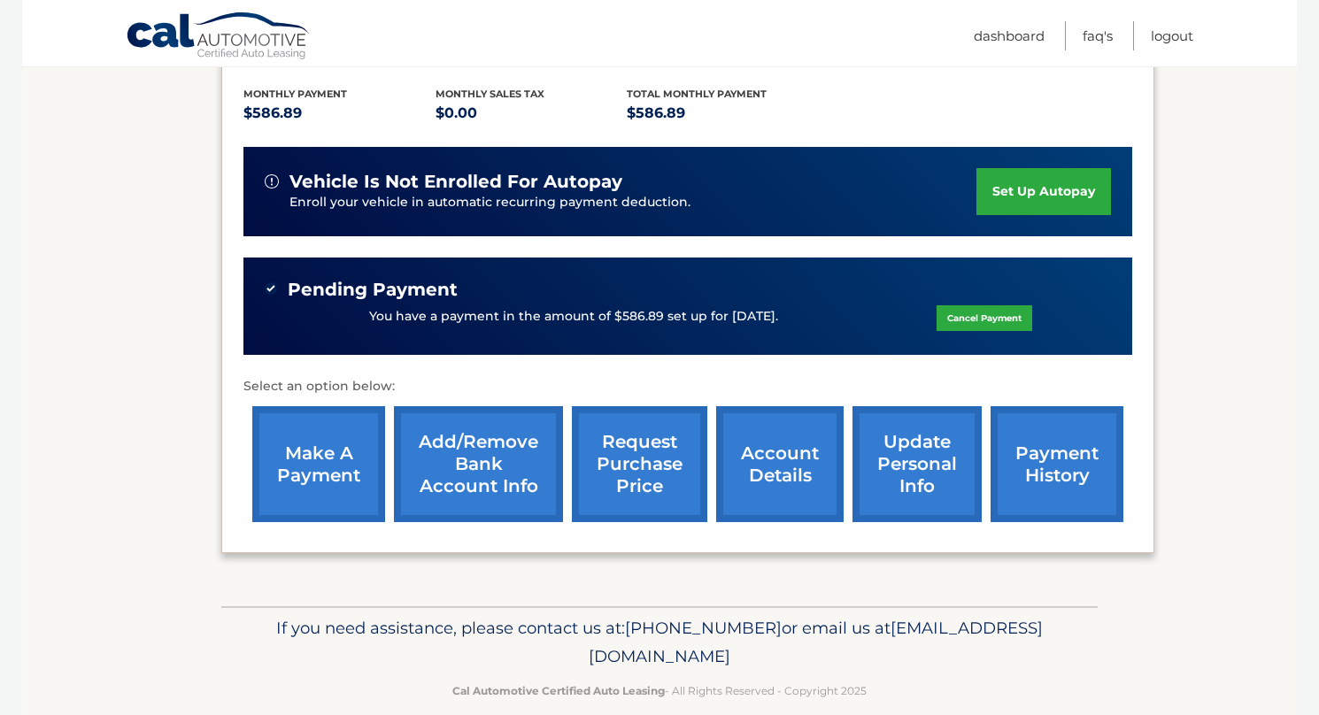
click at [633, 456] on link "request purchase price" at bounding box center [639, 464] width 135 height 116
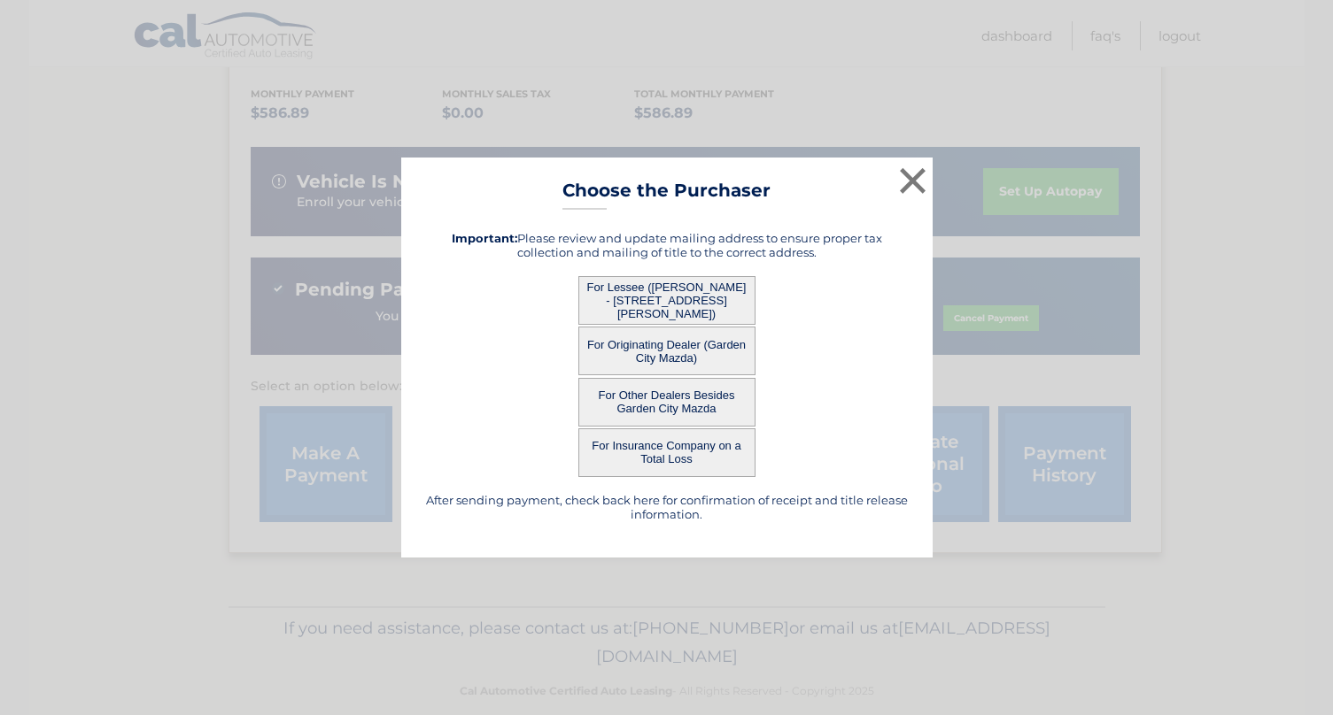
click at [730, 304] on button "For Lessee ([PERSON_NAME] - [STREET_ADDRESS][PERSON_NAME])" at bounding box center [666, 300] width 177 height 49
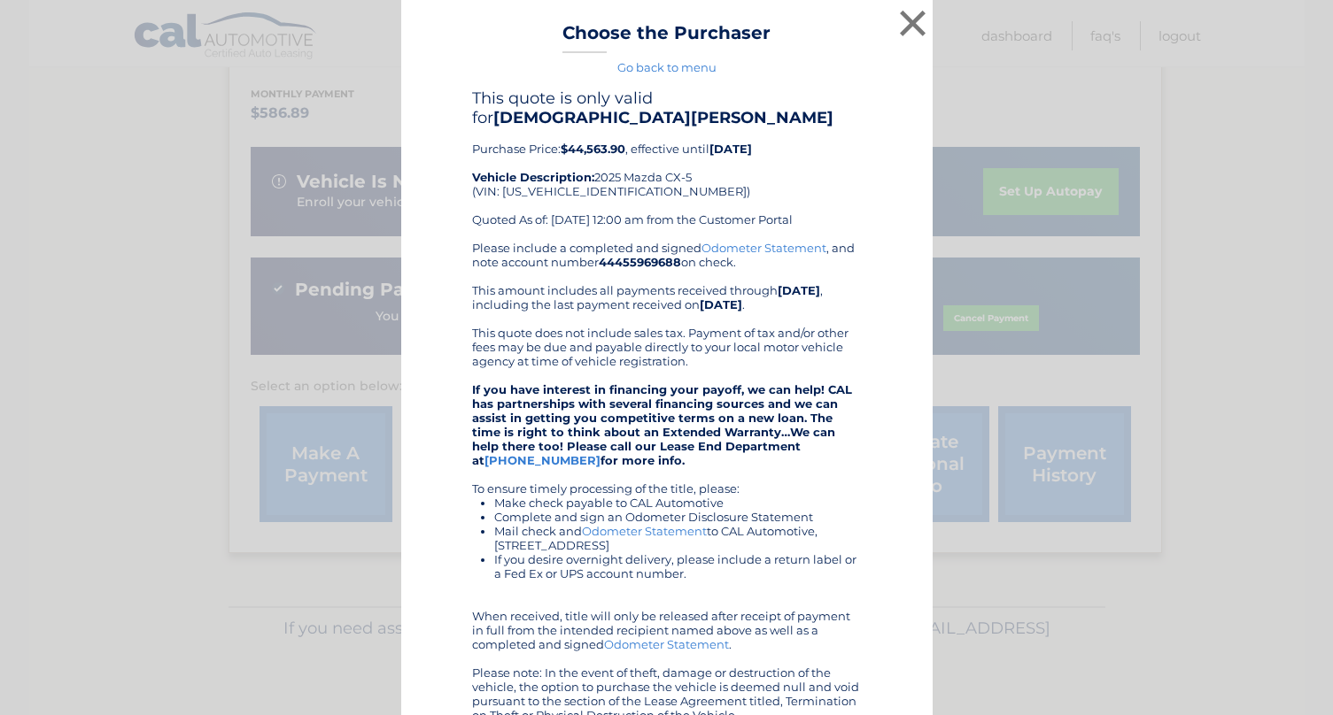
drag, startPoint x: 545, startPoint y: 149, endPoint x: 684, endPoint y: 152, distance: 139.1
click at [685, 152] on div "This quote is only valid for [DEMOGRAPHIC_DATA][PERSON_NAME] Purchase Price: $4…" at bounding box center [667, 165] width 390 height 152
click at [684, 152] on div "This quote is only valid for [DEMOGRAPHIC_DATA][PERSON_NAME] Purchase Price: $4…" at bounding box center [667, 165] width 390 height 152
click at [909, 22] on button "×" at bounding box center [912, 22] width 35 height 35
